Goal: Transaction & Acquisition: Purchase product/service

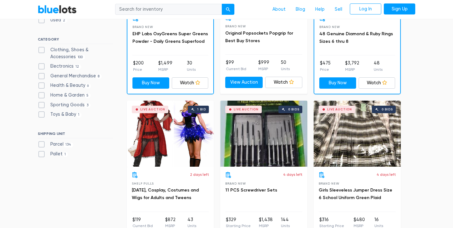
scroll to position [268, 0]
click at [43, 49] on label "Clothing, Shoes & Accessories 100" at bounding box center [75, 54] width 75 height 14
click at [42, 49] on Accessories"] "Clothing, Shoes & Accessories 100" at bounding box center [40, 49] width 4 height 4
checkbox Accessories"] "true"
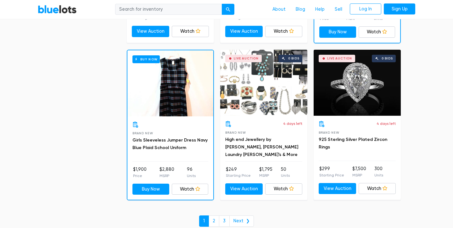
scroll to position [2663, 0]
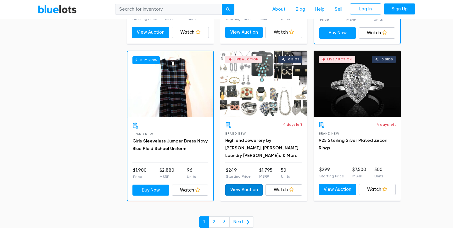
click at [244, 184] on link "View Auction" at bounding box center [243, 189] width 37 height 11
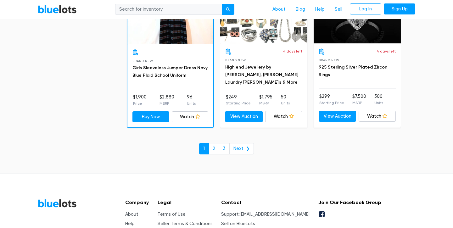
scroll to position [2742, 0]
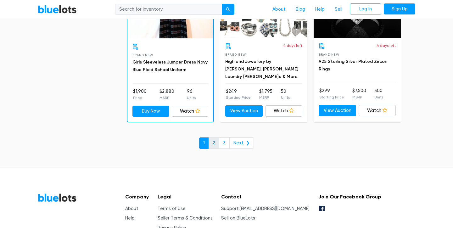
click at [215, 138] on link "2" at bounding box center [214, 143] width 11 height 11
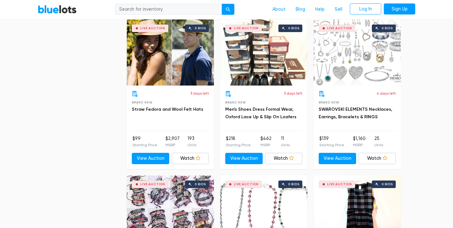
scroll to position [2075, 0]
